Goal: Communication & Community: Ask a question

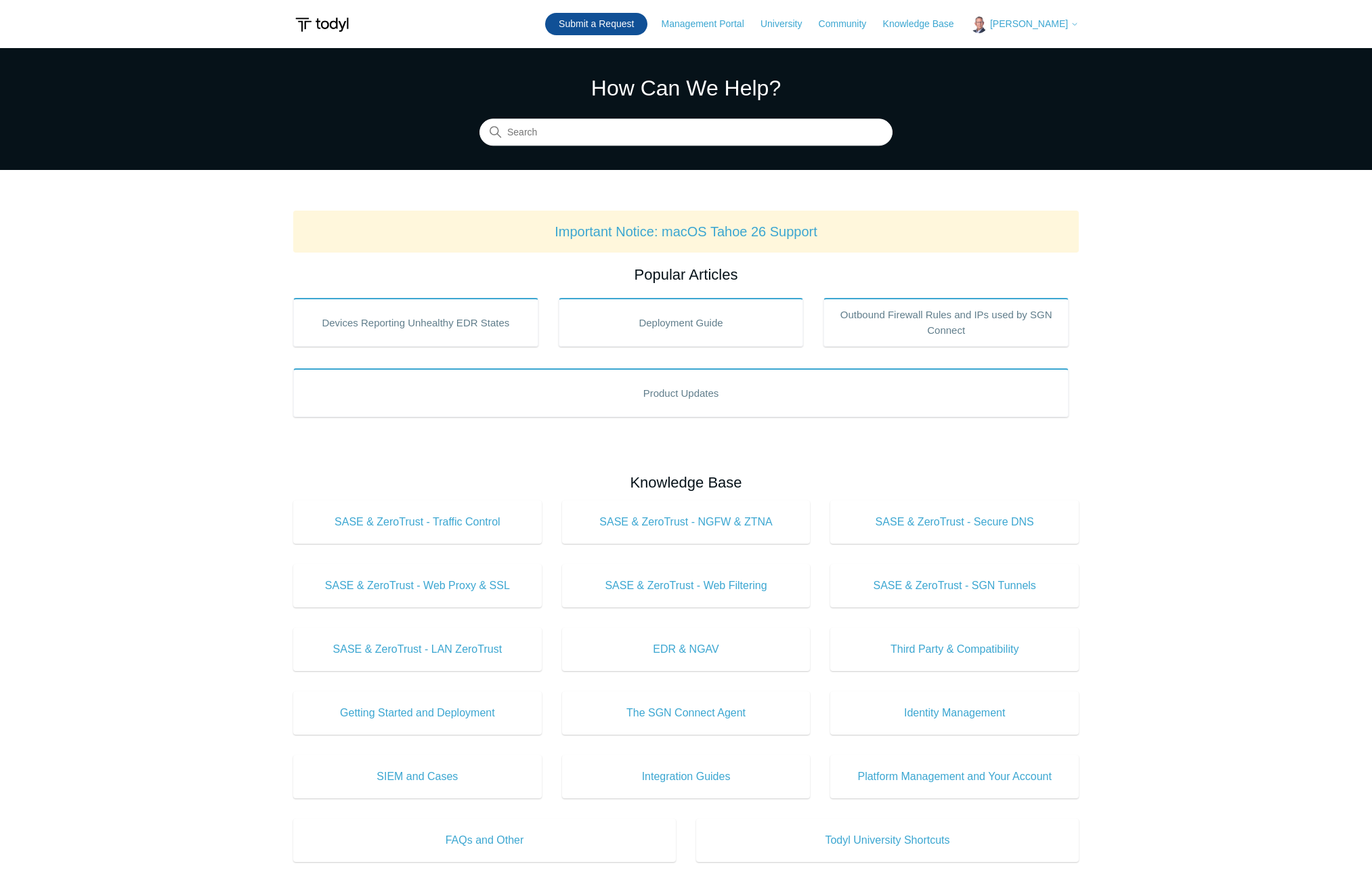
click at [647, 25] on link "Submit a Request" at bounding box center [596, 24] width 102 height 22
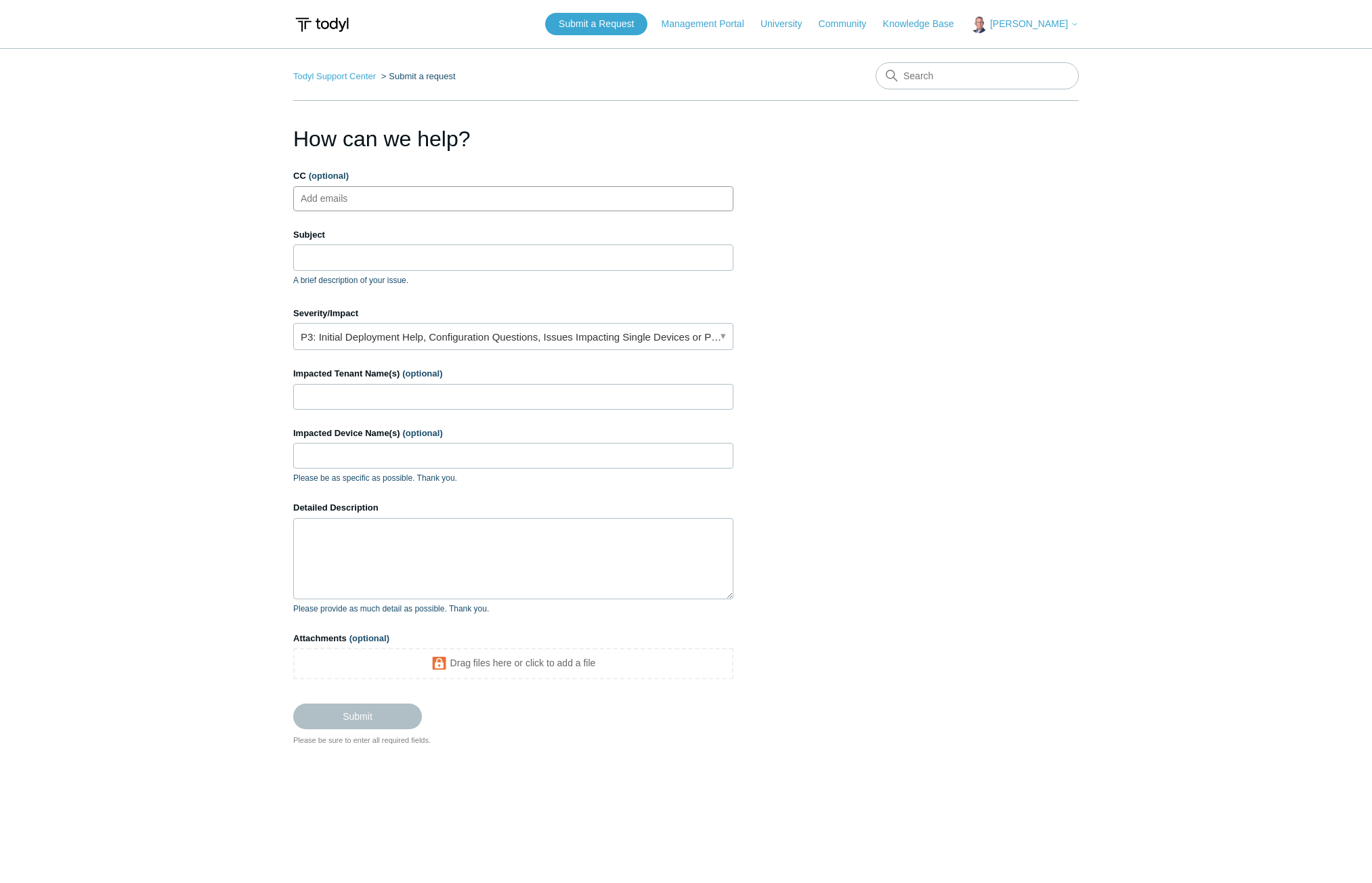
click at [382, 201] on ul "Add emails" at bounding box center [513, 198] width 440 height 25
click at [329, 262] on input "Subject" at bounding box center [513, 258] width 440 height 26
click at [423, 337] on link "P3: Initial Deployment Help, Configuration Questions, Issues Impacting Single D…" at bounding box center [513, 337] width 440 height 27
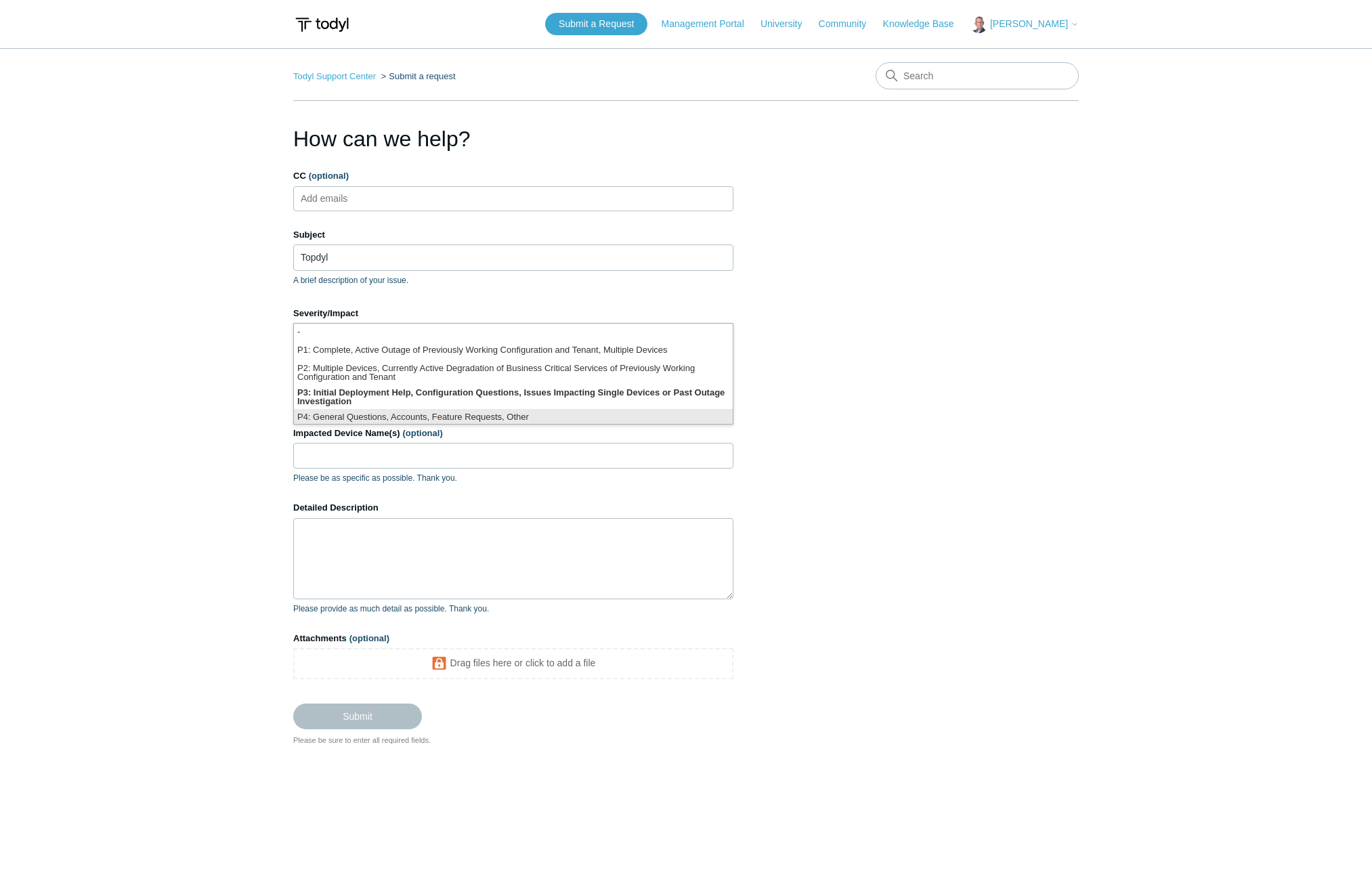
scroll to position [3, 0]
click at [367, 412] on li "P4: General Questions, Accounts, Feature Requests, Other" at bounding box center [513, 414] width 439 height 18
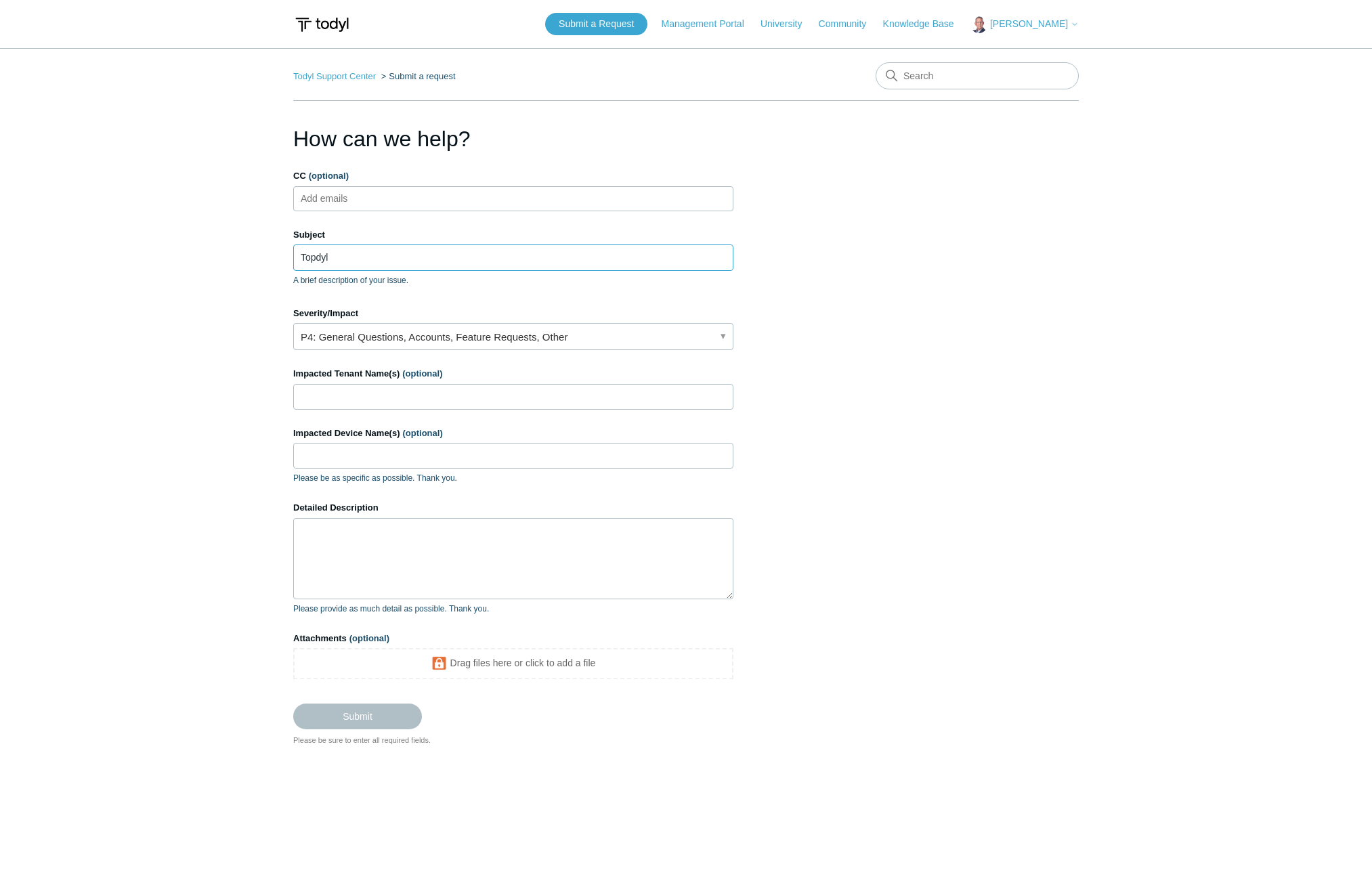
click at [351, 258] on input "Topdyl" at bounding box center [513, 258] width 440 height 26
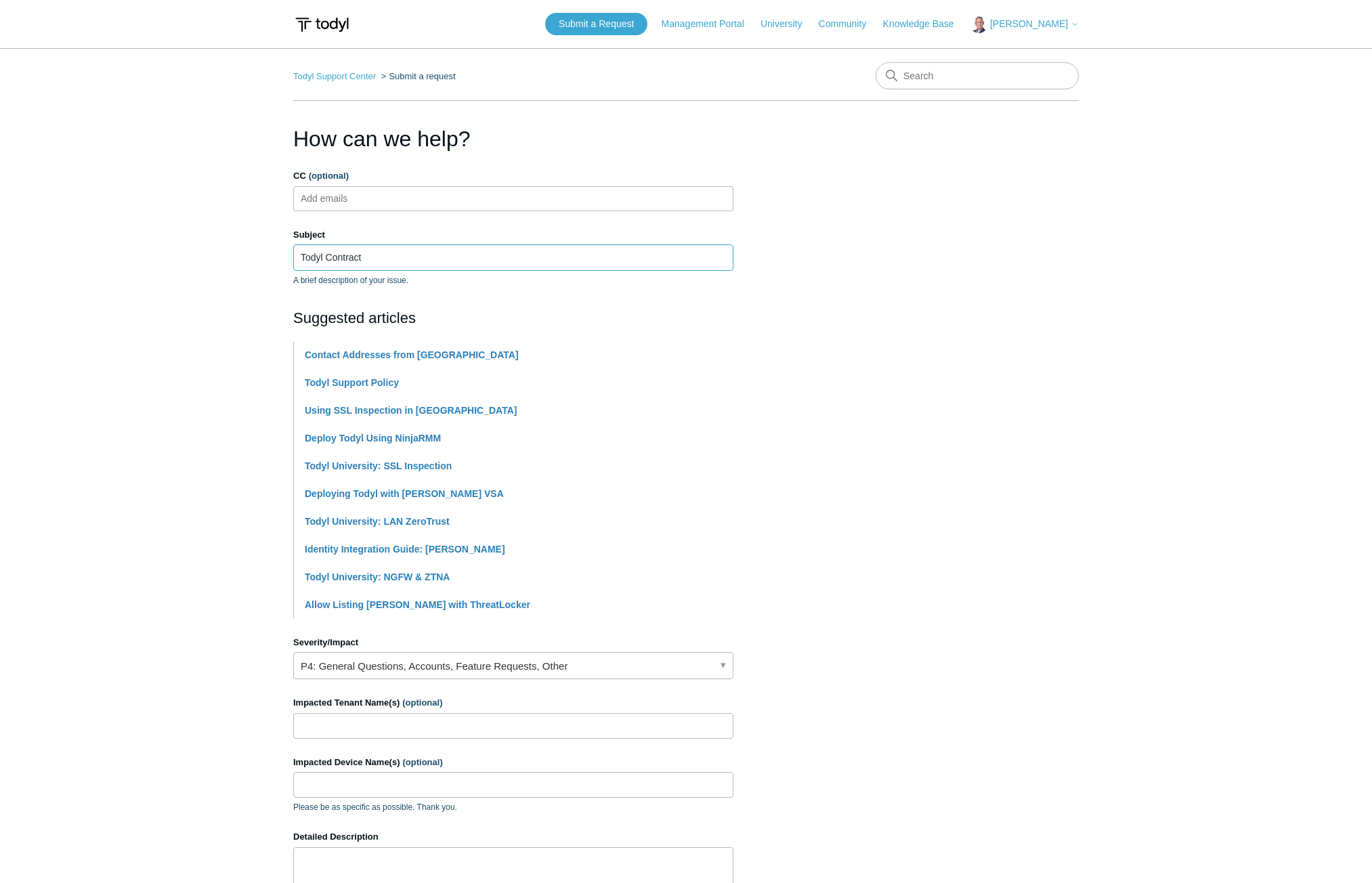
type input "Todyl Contract"
click at [749, 282] on section "How can we help? CC (optional) Add emails Subject Todyl Contract A brief descri…" at bounding box center [686, 599] width 786 height 952
click at [400, 719] on input "Impacted Tenant Name(s) (optional)" at bounding box center [513, 726] width 440 height 26
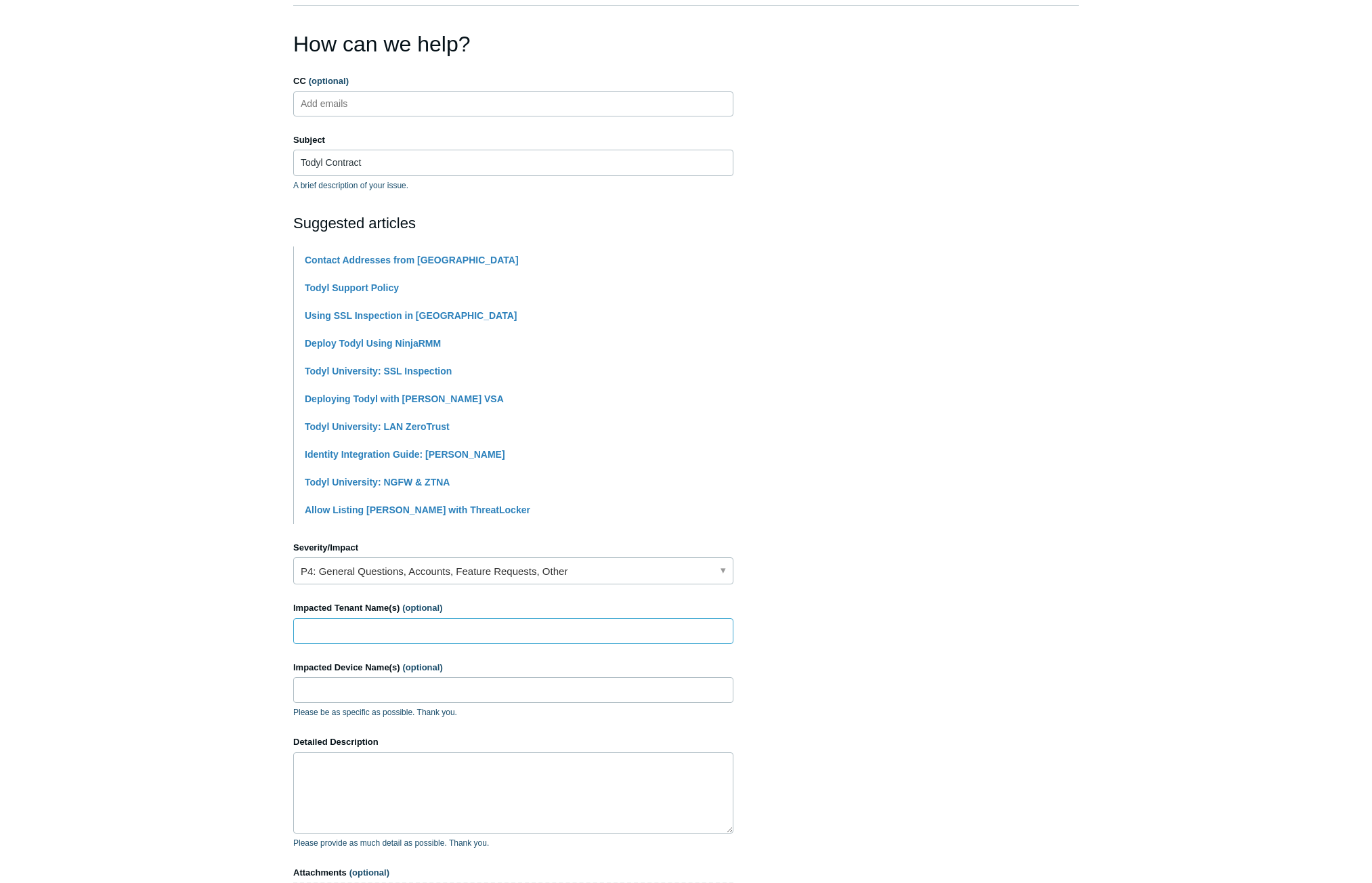
scroll to position [136, 0]
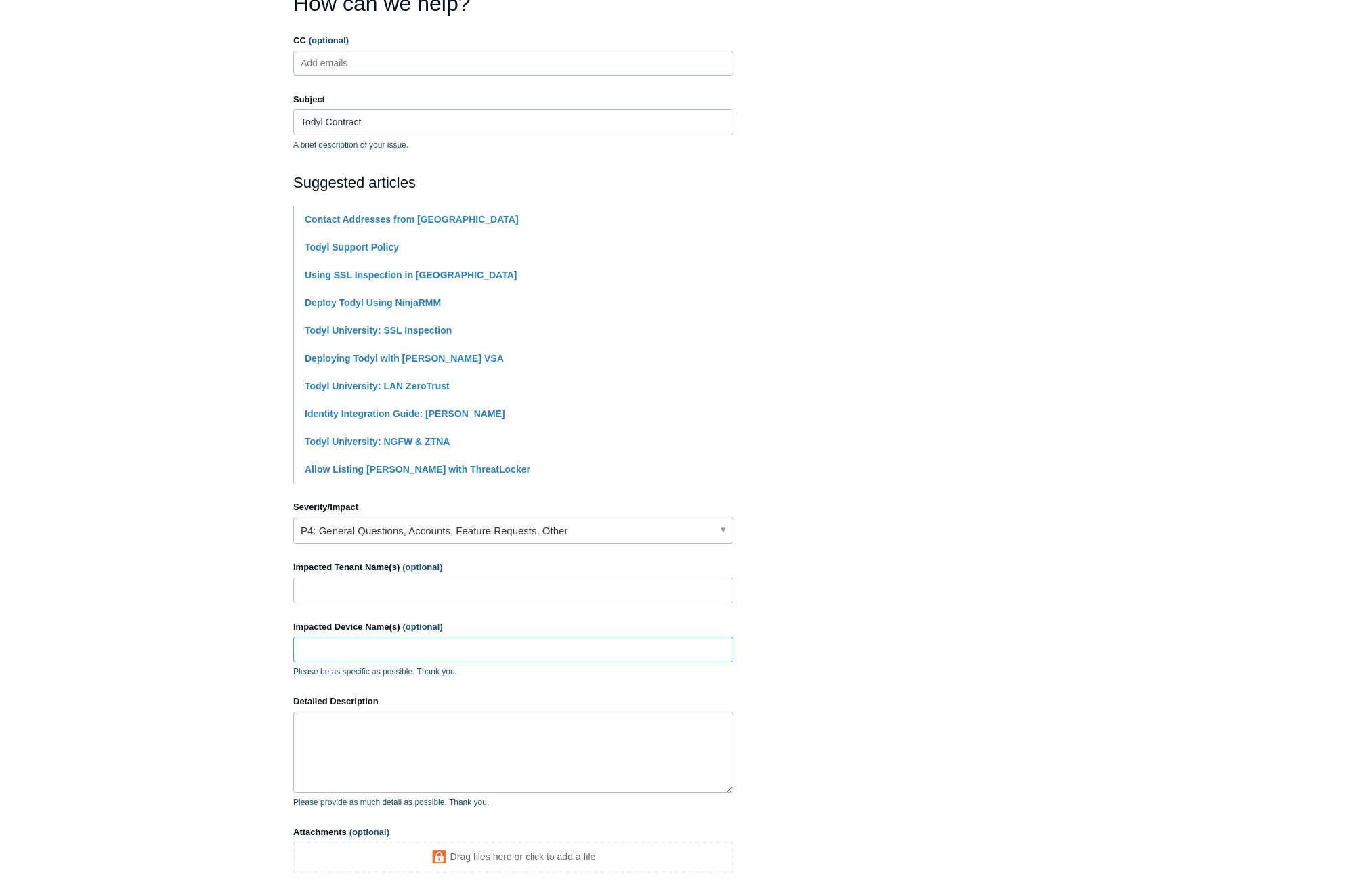
click at [376, 645] on input "Impacted Device Name(s) (optional)" at bounding box center [513, 649] width 440 height 26
click at [354, 722] on textarea "Detailed Description" at bounding box center [513, 752] width 440 height 81
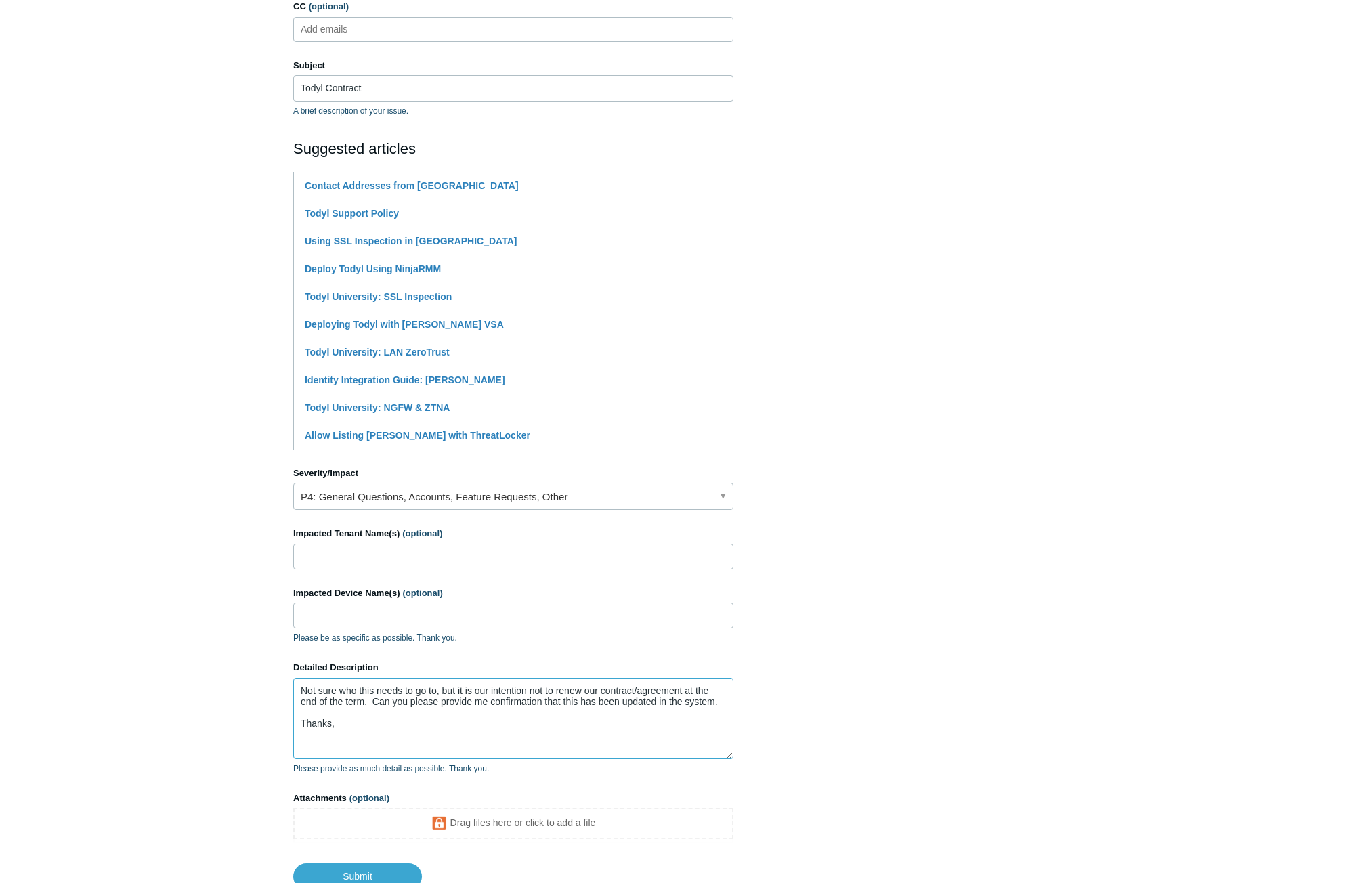
scroll to position [270, 0]
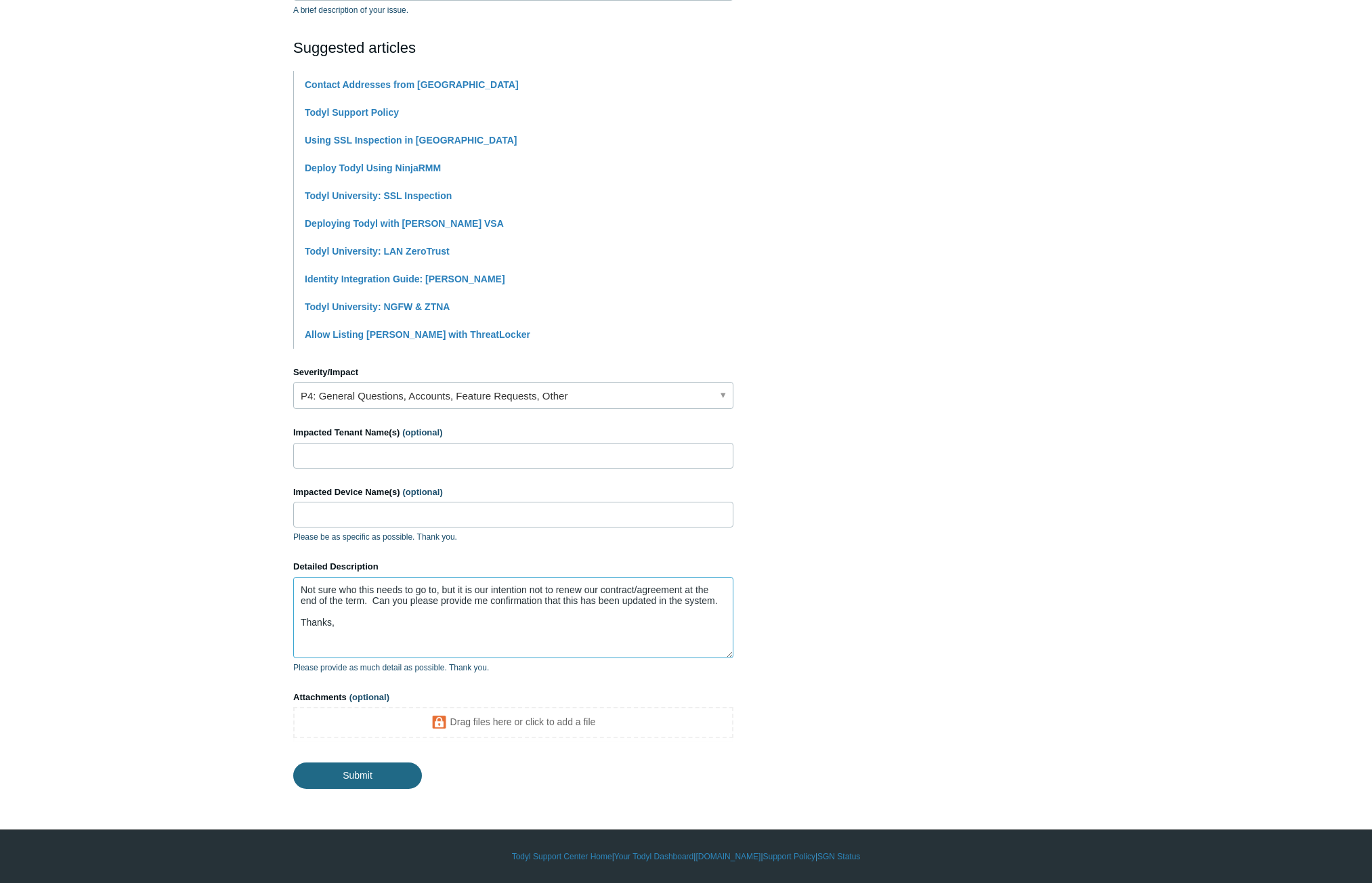
type textarea "Not sure who this needs to go to, but it is our intention not to renew our cont…"
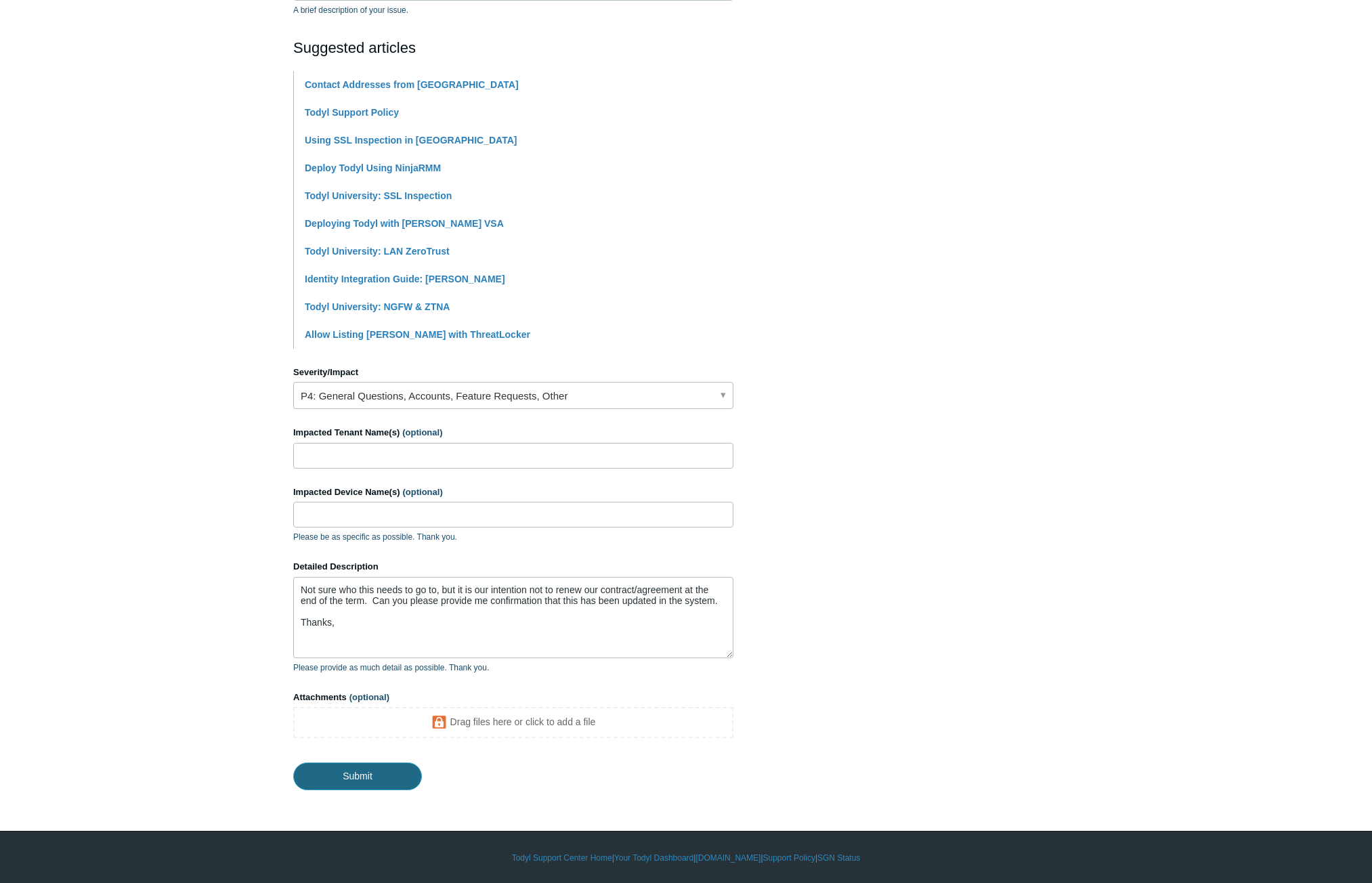
click at [374, 773] on input "Submit" at bounding box center [357, 776] width 129 height 27
